Goal: Information Seeking & Learning: Learn about a topic

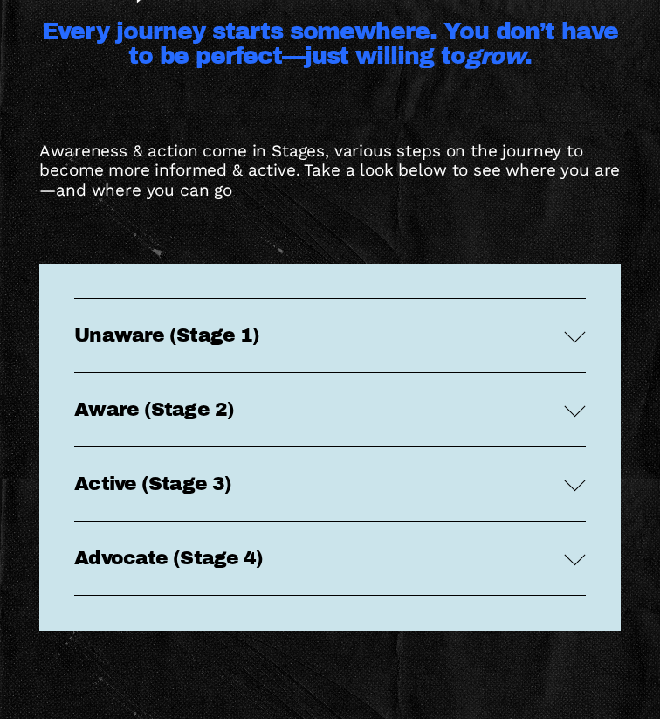
scroll to position [3305, 0]
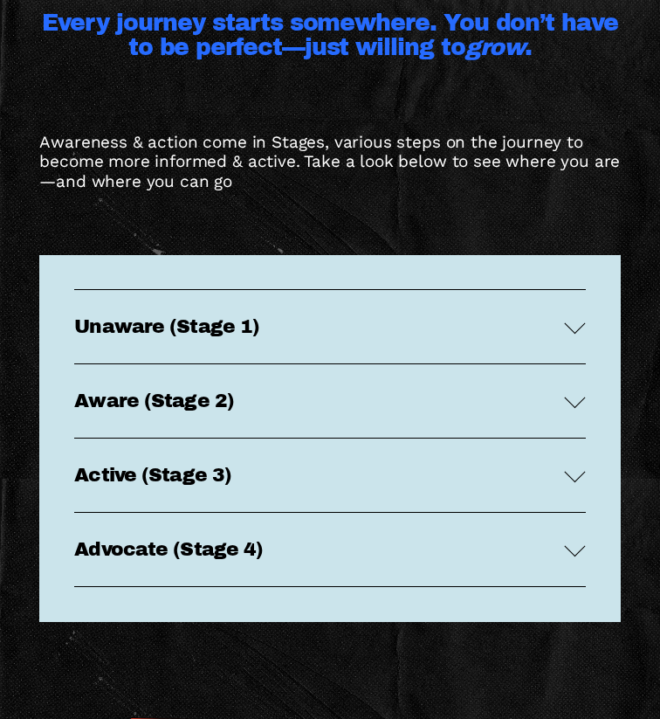
click at [231, 337] on button "Unaware (Stage 1)" at bounding box center [329, 326] width 511 height 73
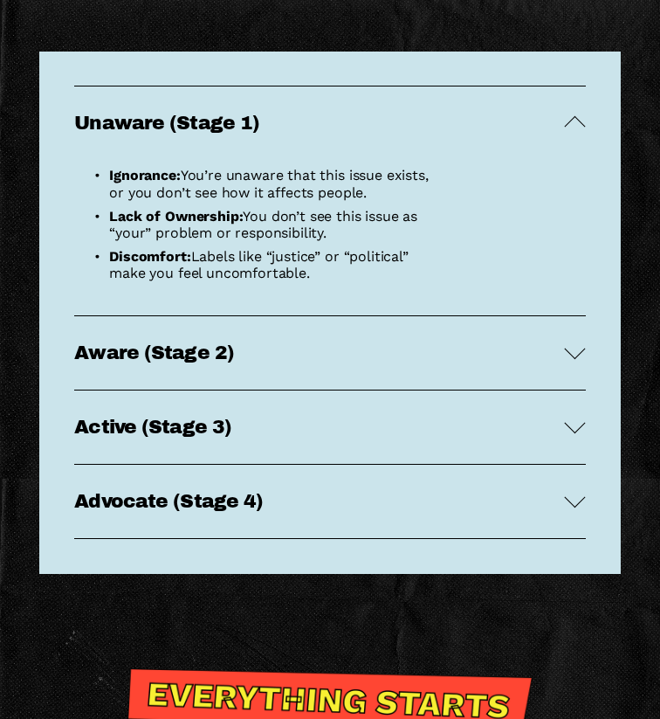
click at [212, 351] on span "Aware (Stage 2)" at bounding box center [319, 352] width 490 height 21
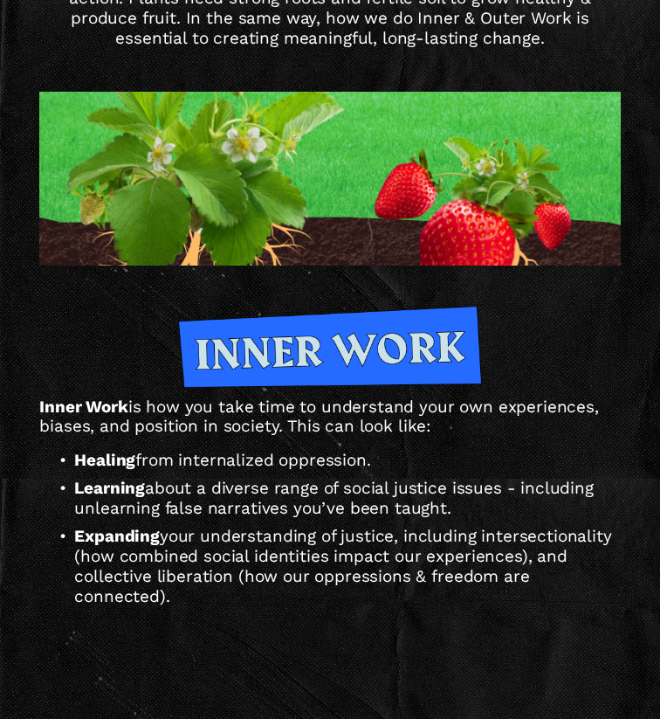
scroll to position [5813, 0]
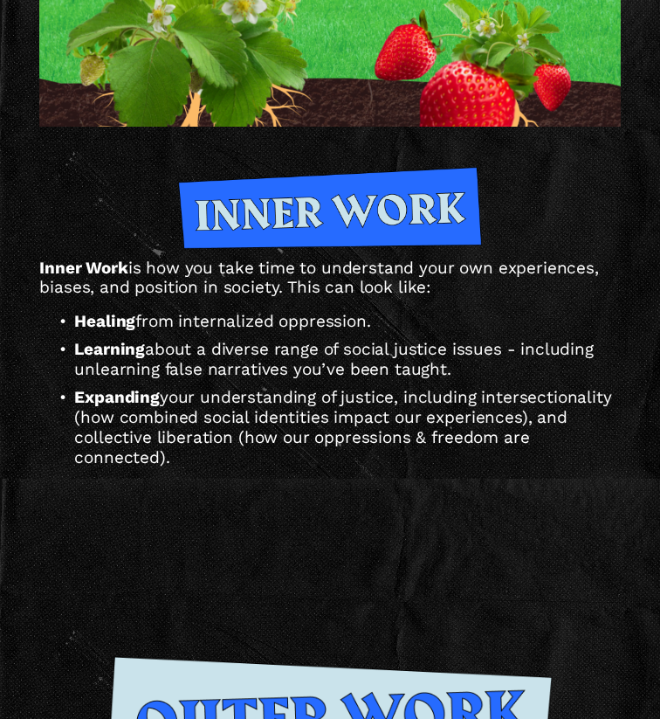
click at [326, 207] on div at bounding box center [330, 208] width 304 height 82
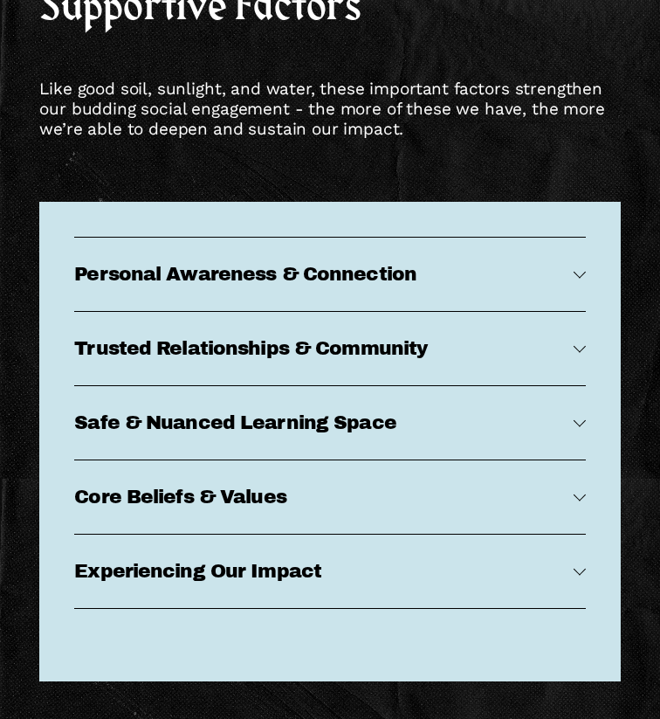
scroll to position [7772, 0]
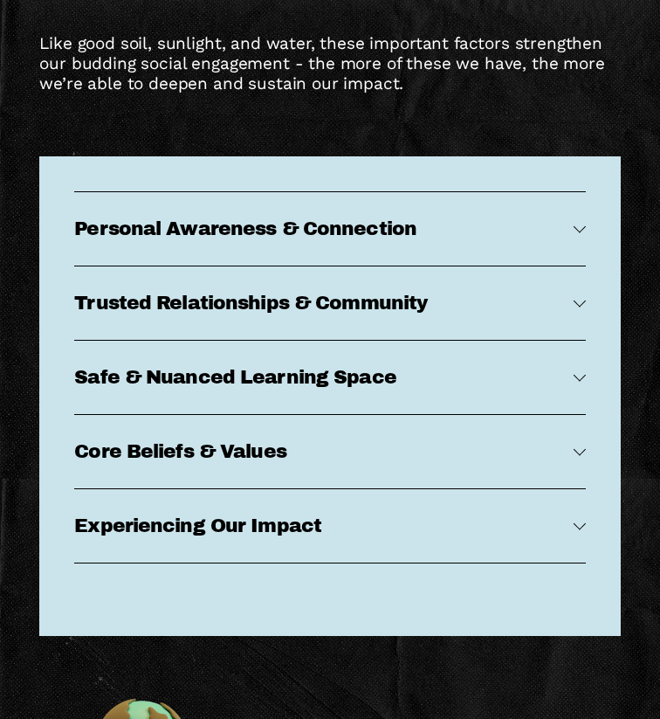
click at [306, 231] on span "Personal Awareness & Connection" at bounding box center [323, 228] width 499 height 21
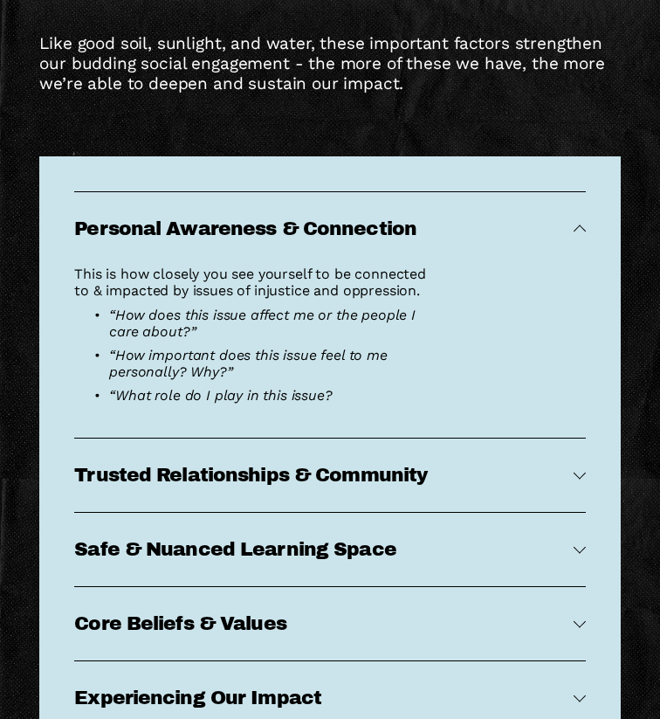
click at [217, 469] on span "Trusted Relationships & Community" at bounding box center [323, 475] width 499 height 21
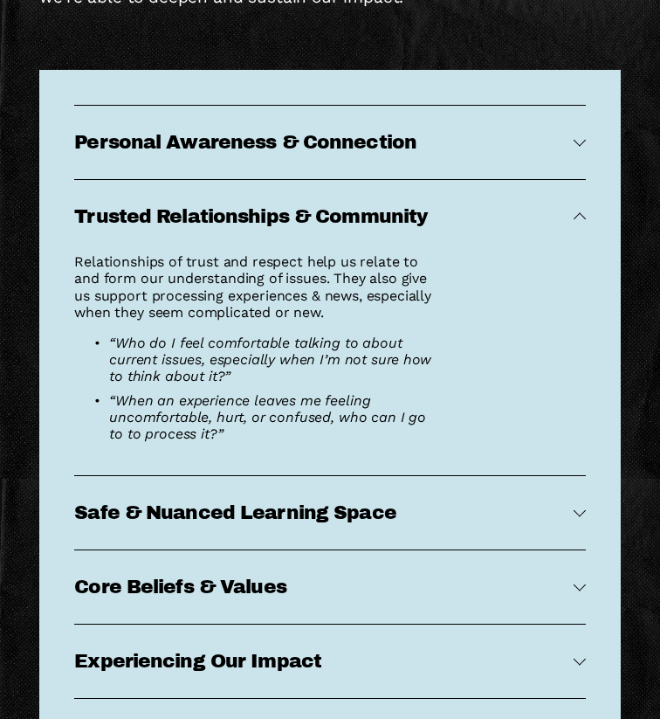
scroll to position [7860, 0]
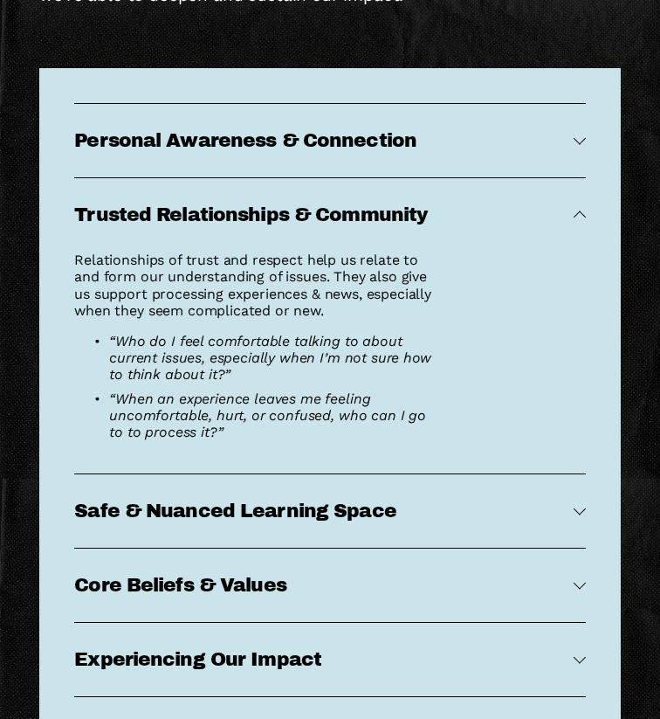
click at [219, 497] on button "Safe & Nuanced Learning Space" at bounding box center [329, 510] width 511 height 73
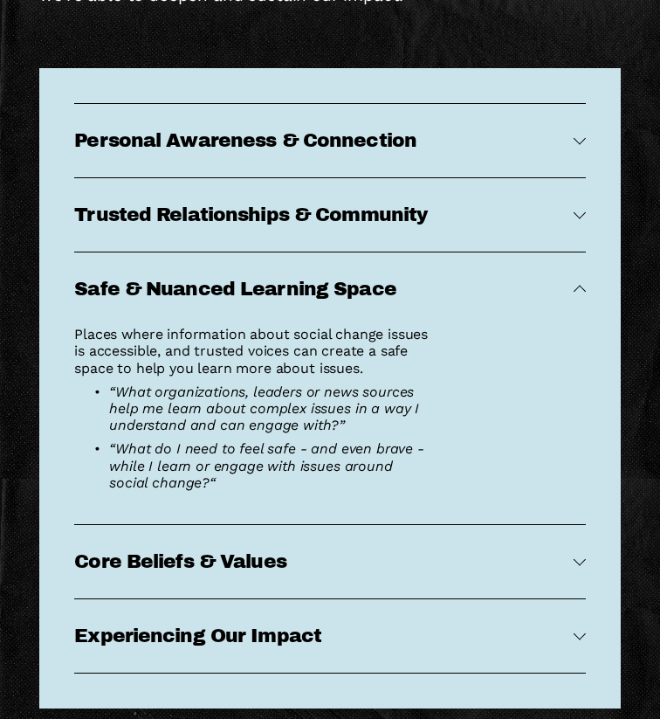
click at [203, 543] on button "Core Beliefs & Values" at bounding box center [329, 561] width 511 height 73
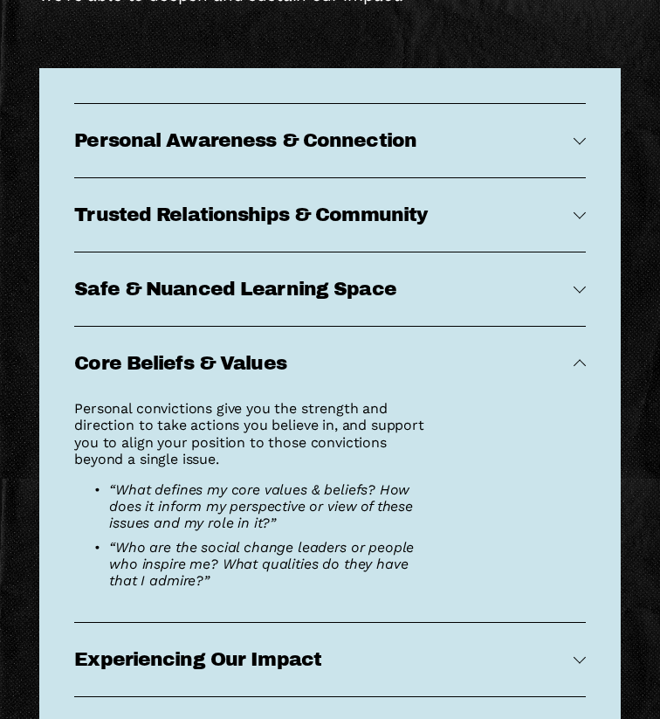
click at [169, 641] on button "Experiencing Our Impact" at bounding box center [329, 659] width 511 height 73
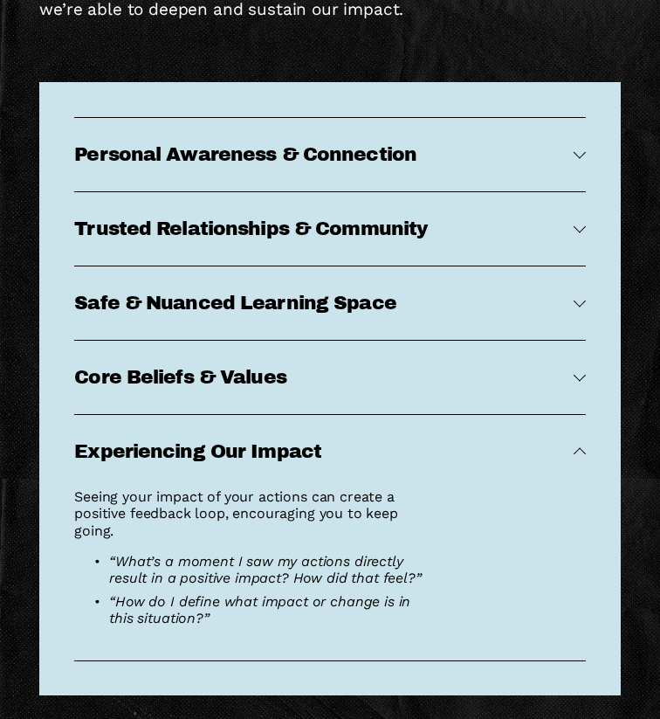
scroll to position [7847, 0]
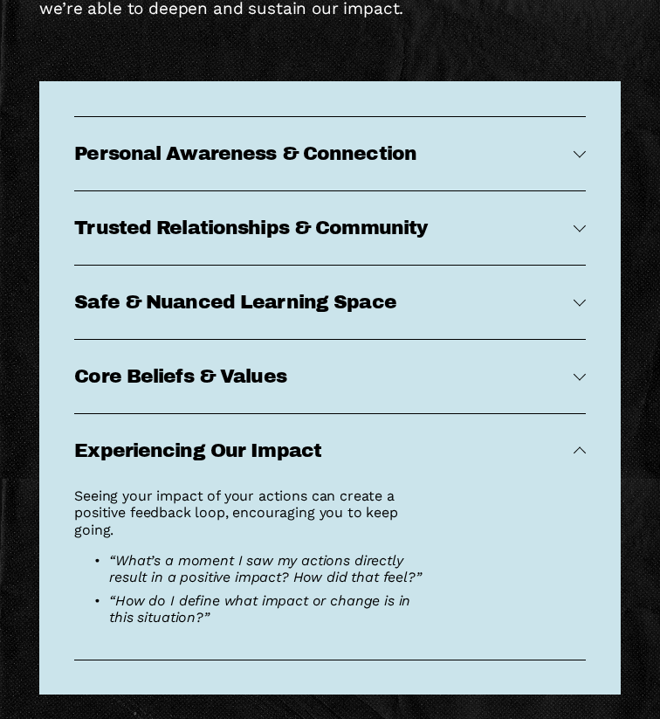
click at [176, 129] on button "Personal Awareness & Connection" at bounding box center [329, 153] width 511 height 73
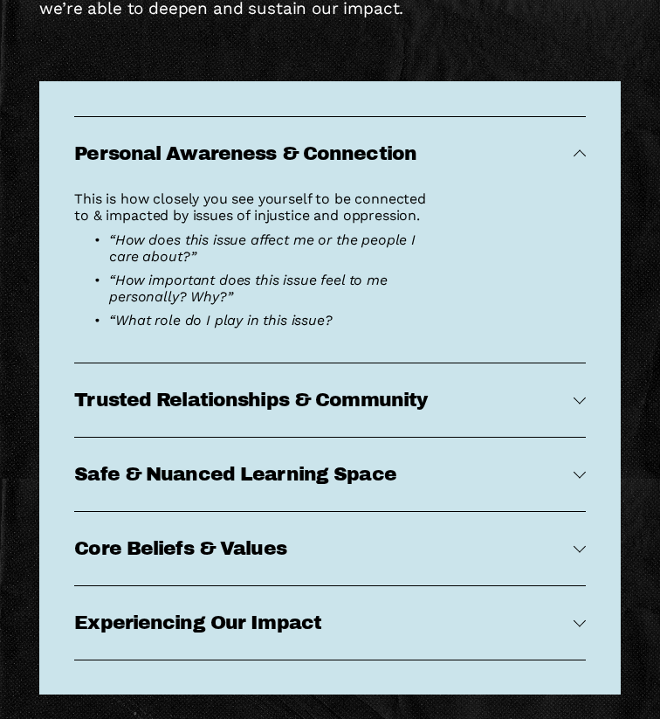
click at [160, 416] on button "Trusted Relationships & Community" at bounding box center [329, 399] width 511 height 73
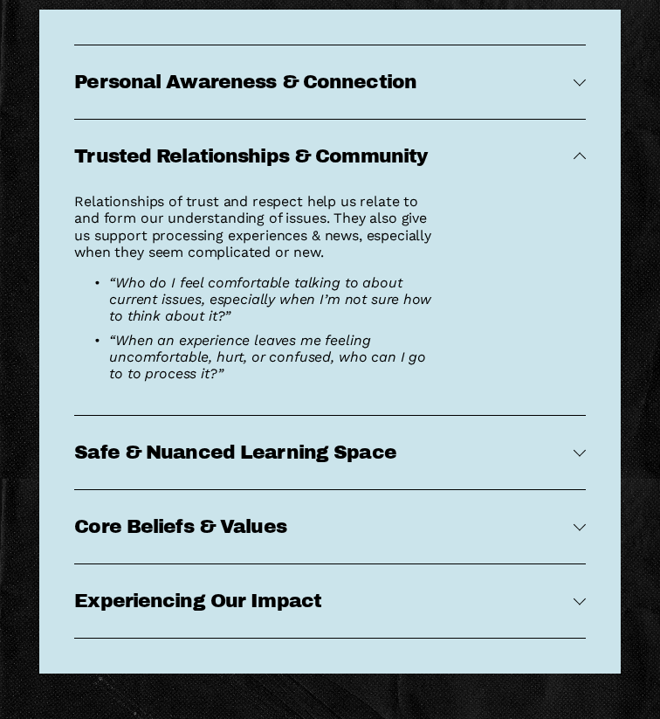
scroll to position [7920, 0]
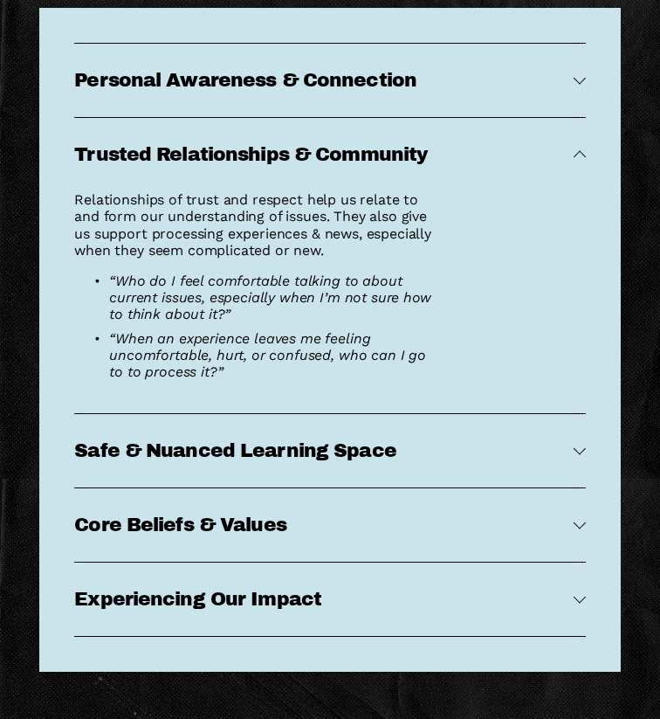
click at [209, 610] on button "Experiencing Our Impact" at bounding box center [329, 598] width 511 height 73
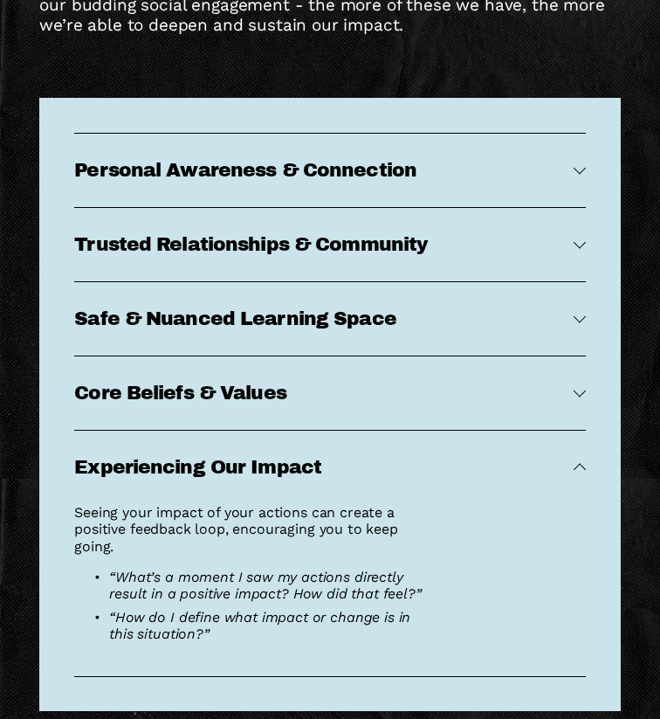
scroll to position [7848, 0]
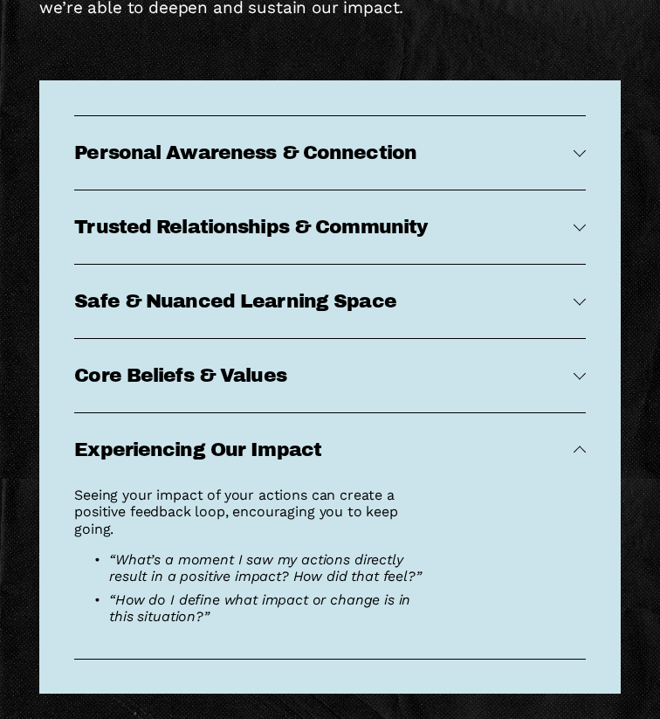
click at [239, 118] on button "Personal Awareness & Connection" at bounding box center [329, 152] width 511 height 73
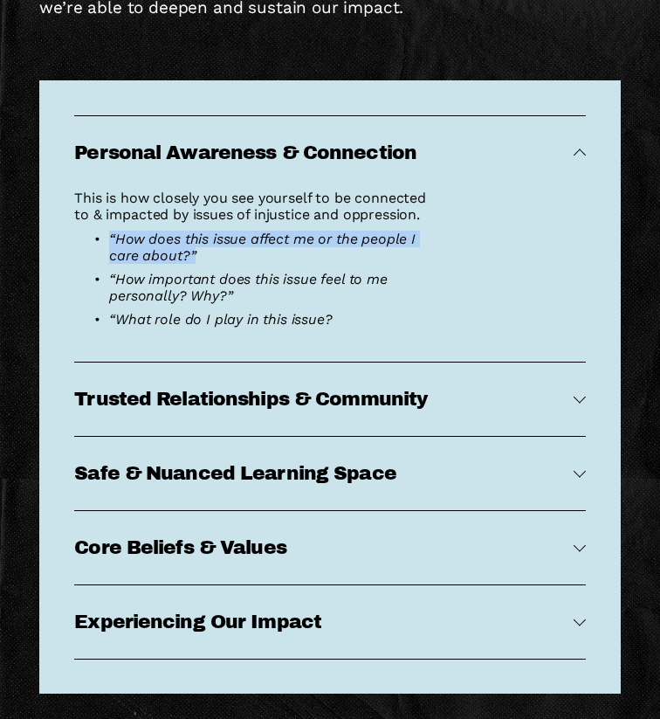
drag, startPoint x: 208, startPoint y: 255, endPoint x: 99, endPoint y: 240, distance: 110.1
click at [109, 240] on p "“How does this issue affect me or the people I care about?”" at bounding box center [270, 247] width 323 height 33
click at [200, 308] on ul "“How does this issue affect me or the people I care about?” “How important does…" at bounding box center [253, 280] width 358 height 98
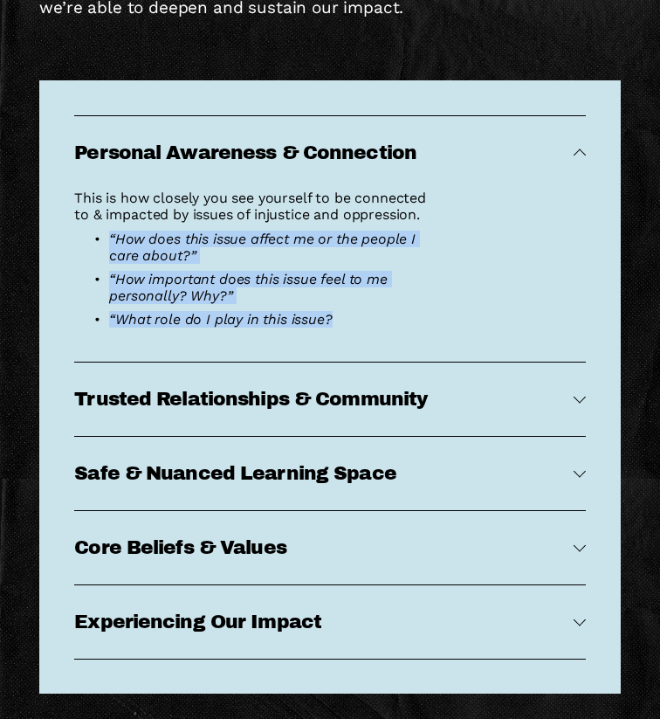
drag, startPoint x: 338, startPoint y: 318, endPoint x: 107, endPoint y: 228, distance: 248.2
click at [107, 228] on div "This is how closely you see yourself to be connected to & impacted by issues of…" at bounding box center [253, 274] width 358 height 171
copy ul "“How does this issue affect me or the people I care about?” “How important does…"
click at [148, 405] on span "Trusted Relationships & Community" at bounding box center [323, 399] width 499 height 21
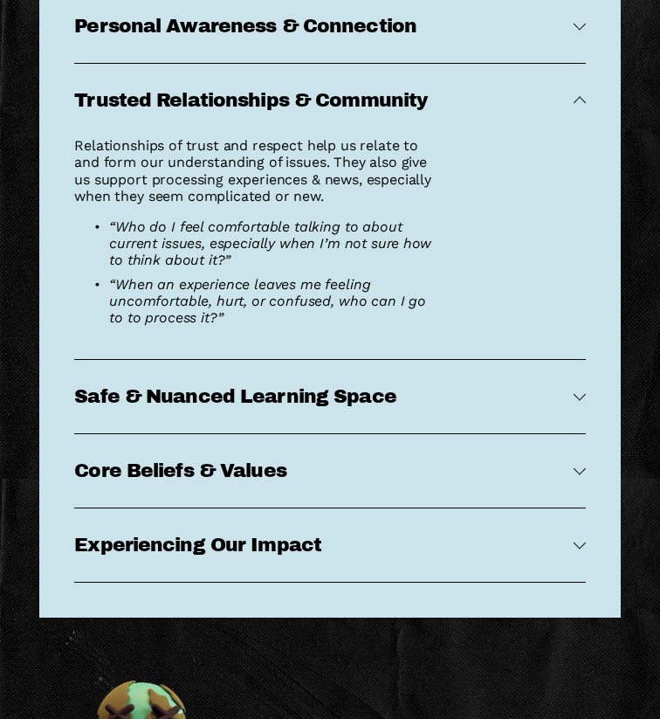
scroll to position [7977, 0]
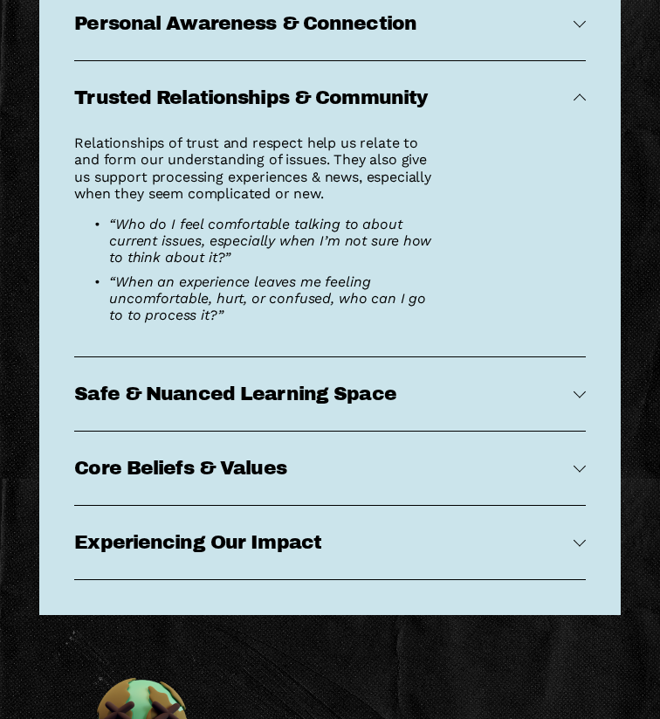
click at [231, 96] on span "Trusted Relationships & Community" at bounding box center [323, 97] width 499 height 21
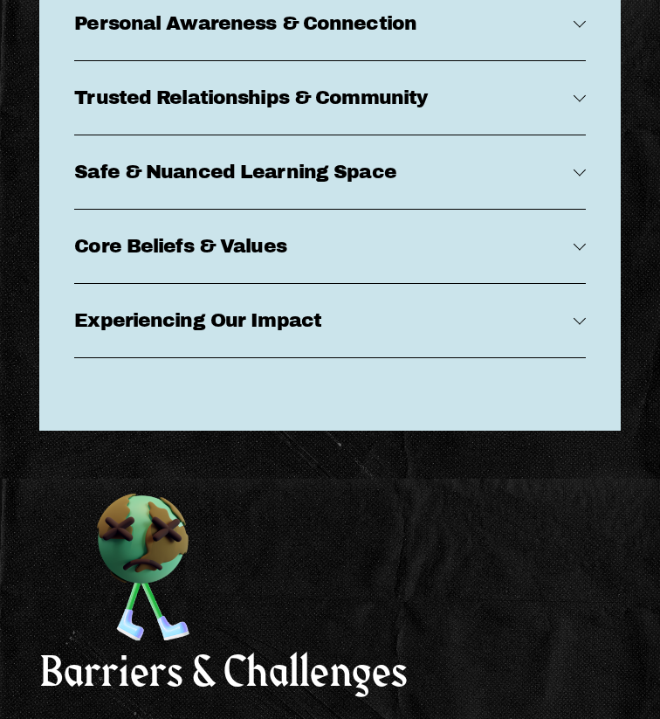
click at [231, 96] on span "Trusted Relationships & Community" at bounding box center [323, 97] width 499 height 21
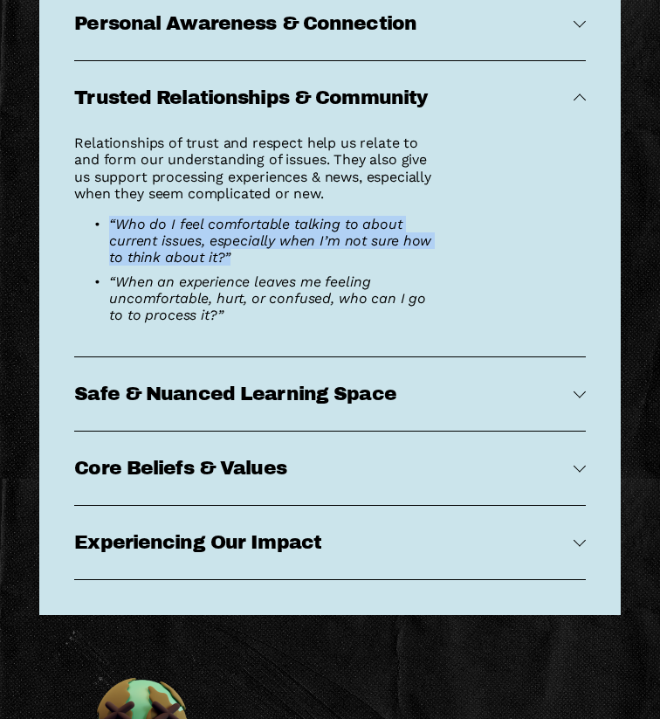
drag, startPoint x: 243, startPoint y: 260, endPoint x: 72, endPoint y: 218, distance: 176.2
click at [72, 218] on div "Personal Awareness & Connection This is how closely you see yourself to be conn…" at bounding box center [329, 283] width 581 height 664
copy em "“Who do I feel comfortable talking to about current issues, especially when I’m…"
click at [179, 414] on button "Safe & Nuanced Learning Space" at bounding box center [329, 393] width 511 height 73
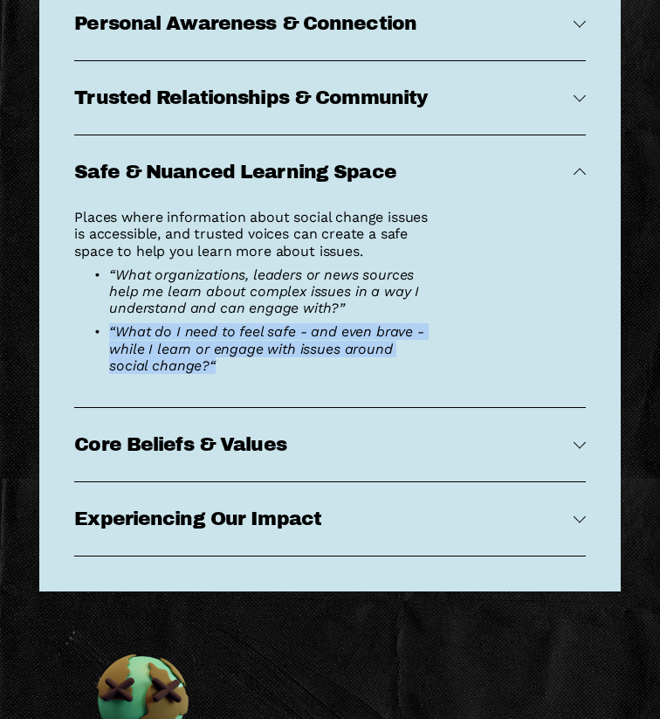
drag, startPoint x: 241, startPoint y: 368, endPoint x: 93, endPoint y: 331, distance: 153.1
click at [109, 331] on p "“What do I need to feel safe - and even brave - while I learn or engage with is…" at bounding box center [270, 348] width 323 height 51
click at [197, 463] on button "Core Beliefs & Values" at bounding box center [329, 444] width 511 height 73
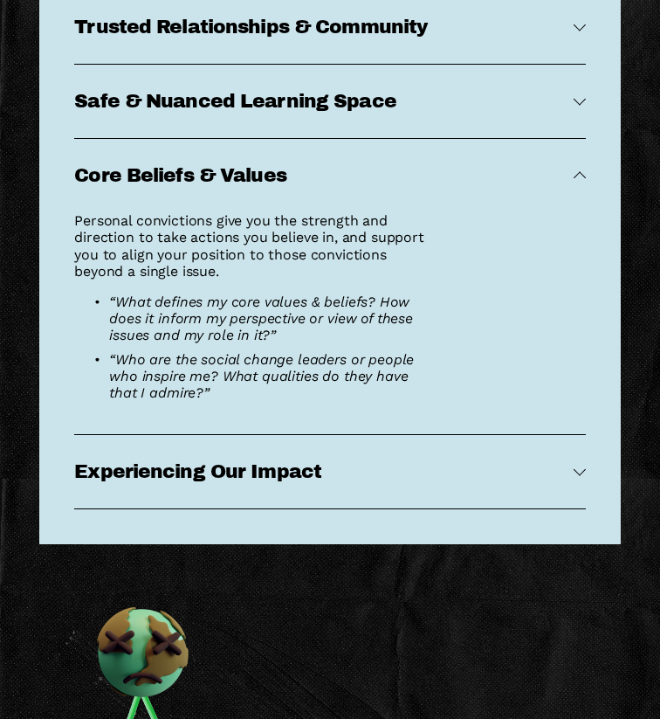
scroll to position [8052, 0]
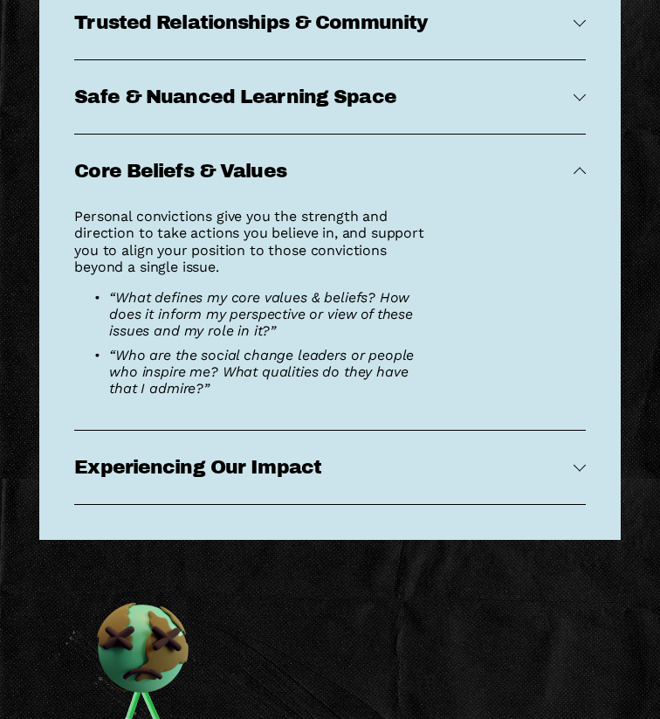
click at [200, 465] on span "Experiencing Our Impact" at bounding box center [323, 467] width 499 height 21
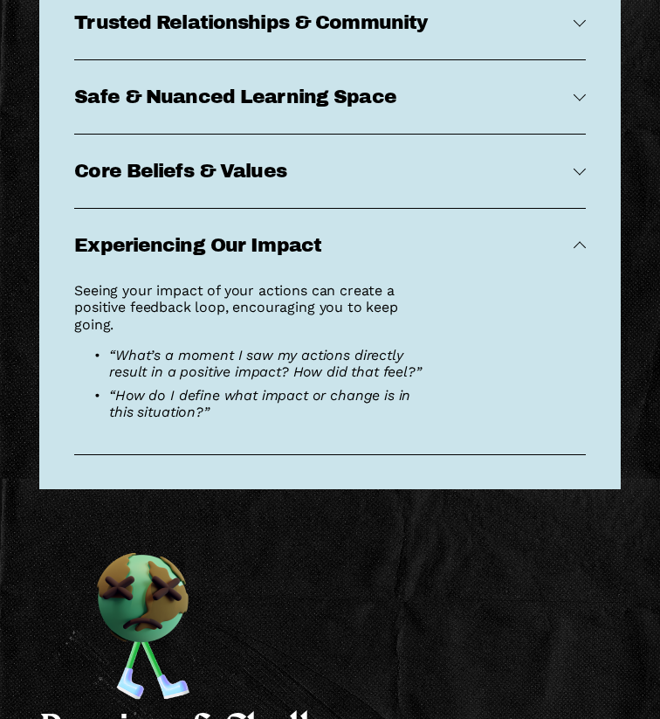
click at [163, 162] on span "Core Beliefs & Values" at bounding box center [323, 171] width 499 height 21
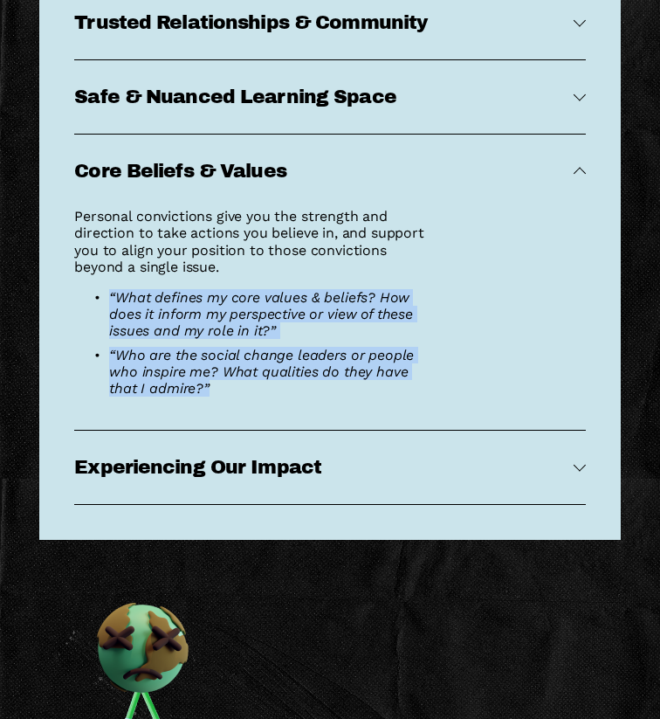
drag, startPoint x: 218, startPoint y: 388, endPoint x: 96, endPoint y: 293, distance: 154.9
click at [96, 293] on ul "“What defines my core values & beliefs? How does it inform my perspective or vi…" at bounding box center [253, 342] width 358 height 107
copy ul "“What defines my core values & beliefs? How does it inform my perspective or vi…"
click at [160, 473] on span "Experiencing Our Impact" at bounding box center [323, 467] width 499 height 21
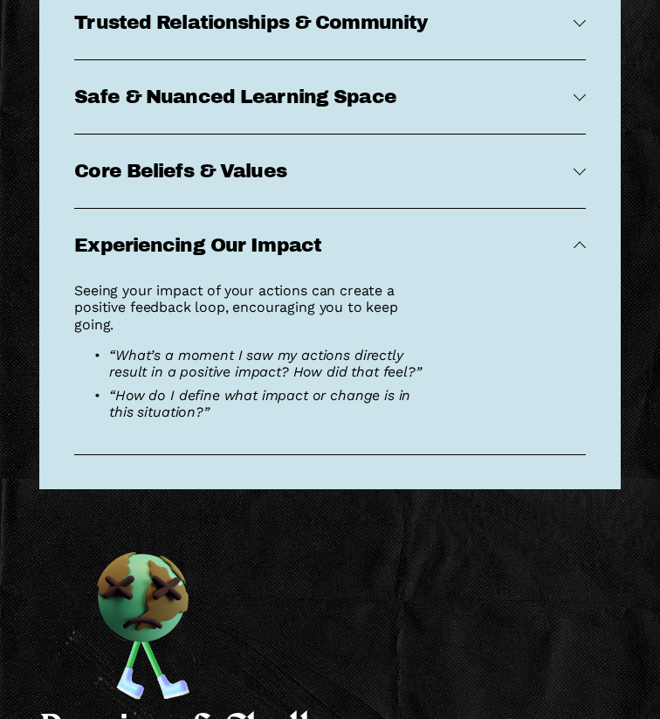
scroll to position [8068, 0]
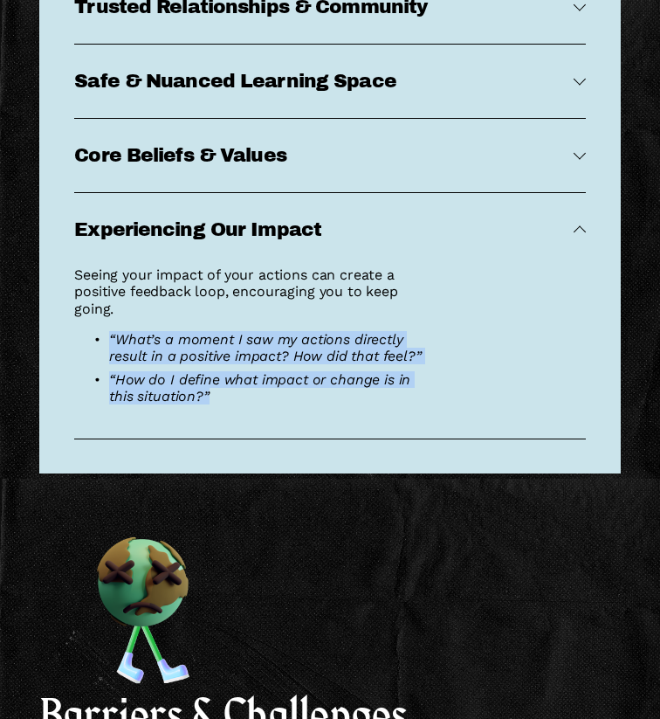
drag, startPoint x: 245, startPoint y: 394, endPoint x: 92, endPoint y: 344, distance: 161.5
click at [92, 344] on ul "“What’s a moment I saw my actions directly result in a positive impact? How did…" at bounding box center [253, 368] width 358 height 74
copy ul "“What’s a moment I saw my actions directly result in a positive impact? How did…"
